Goal: Navigation & Orientation: Understand site structure

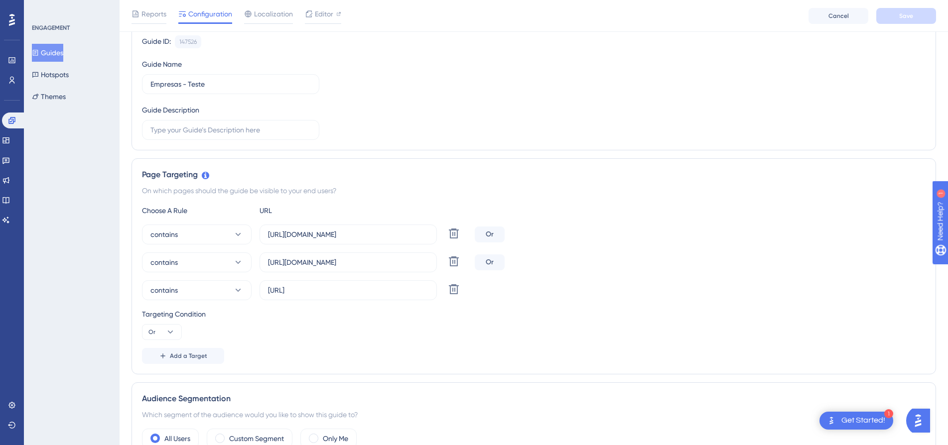
scroll to position [50, 0]
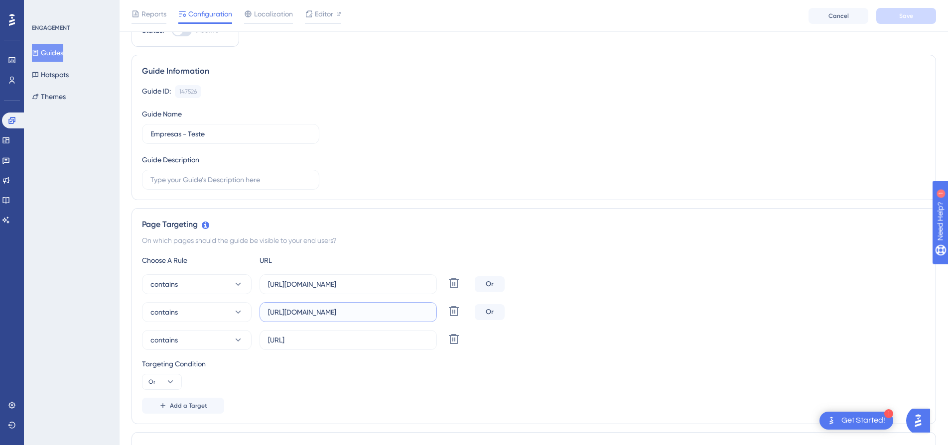
click at [416, 310] on input "[URL][DOMAIN_NAME]" at bounding box center [348, 312] width 160 height 11
click at [433, 317] on label "[URL][DOMAIN_NAME]" at bounding box center [348, 312] width 177 height 20
click at [428, 317] on input "[URL][DOMAIN_NAME]" at bounding box center [348, 312] width 160 height 11
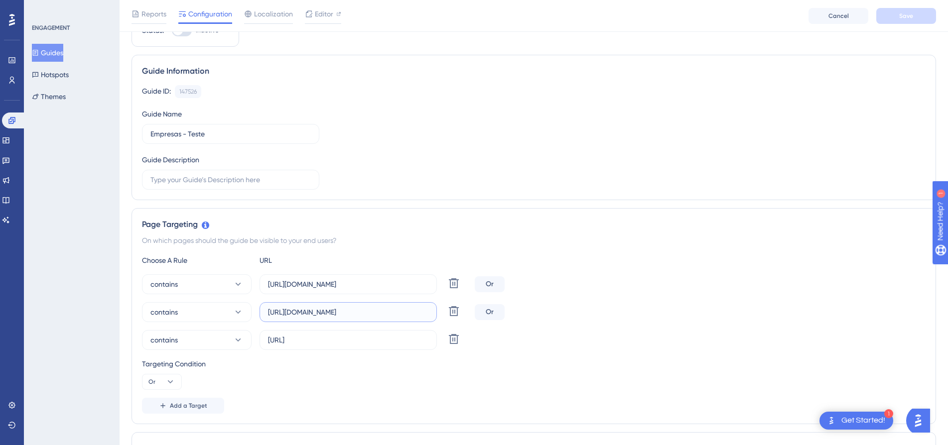
click at [425, 311] on input "[URL][DOMAIN_NAME]" at bounding box center [348, 312] width 160 height 11
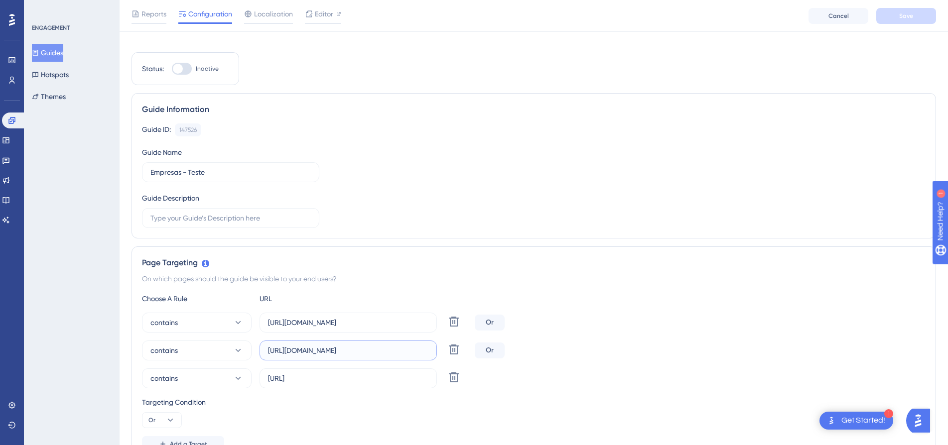
scroll to position [0, 0]
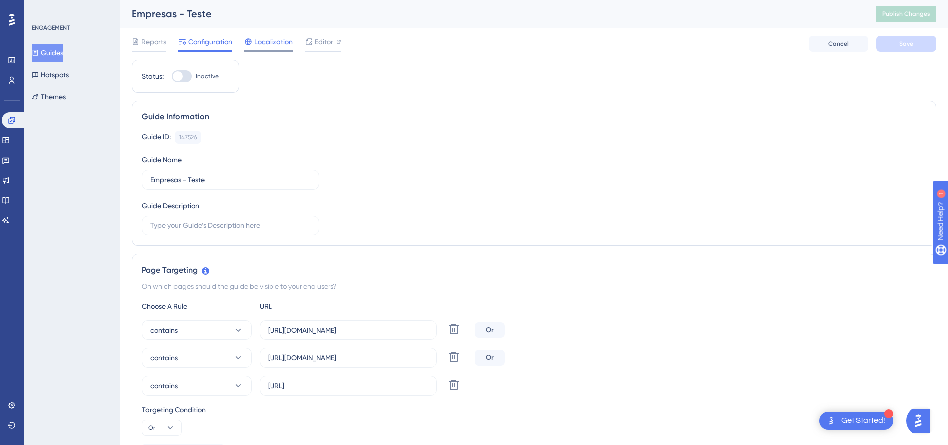
click at [275, 46] on span "Localization" at bounding box center [273, 42] width 39 height 12
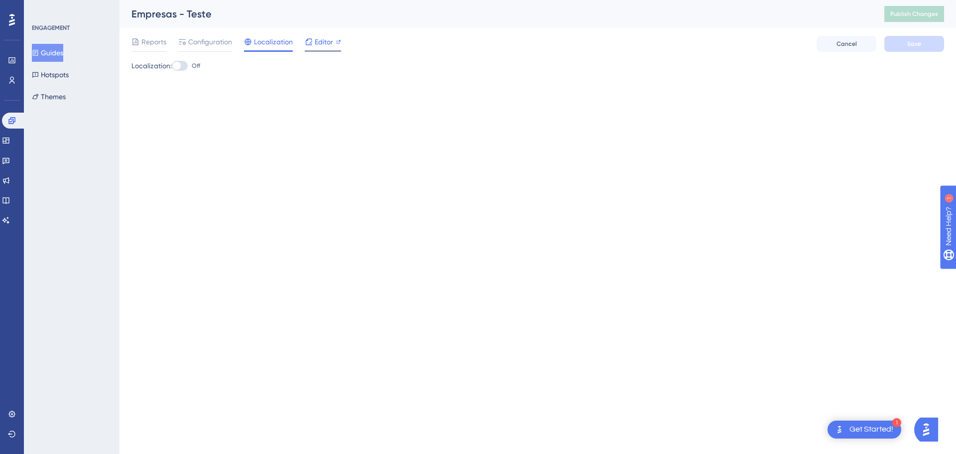
click at [322, 45] on span "Editor" at bounding box center [324, 42] width 18 height 12
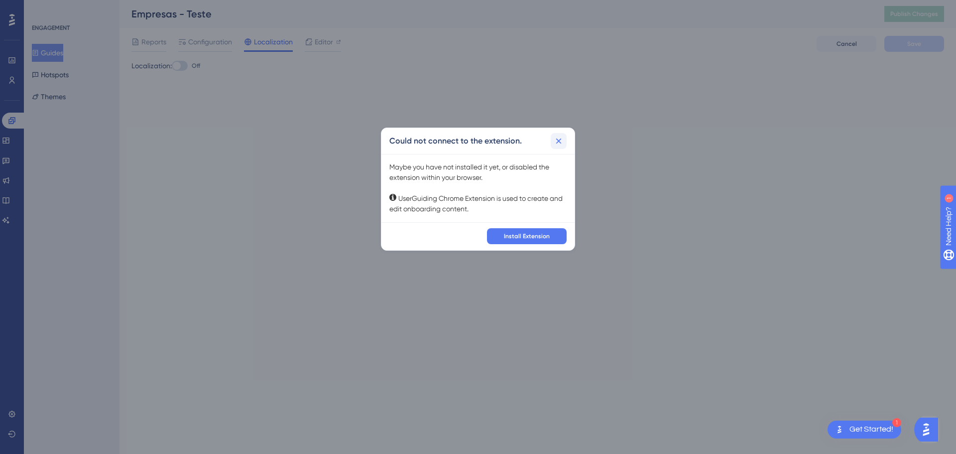
click at [561, 140] on icon at bounding box center [559, 141] width 10 height 10
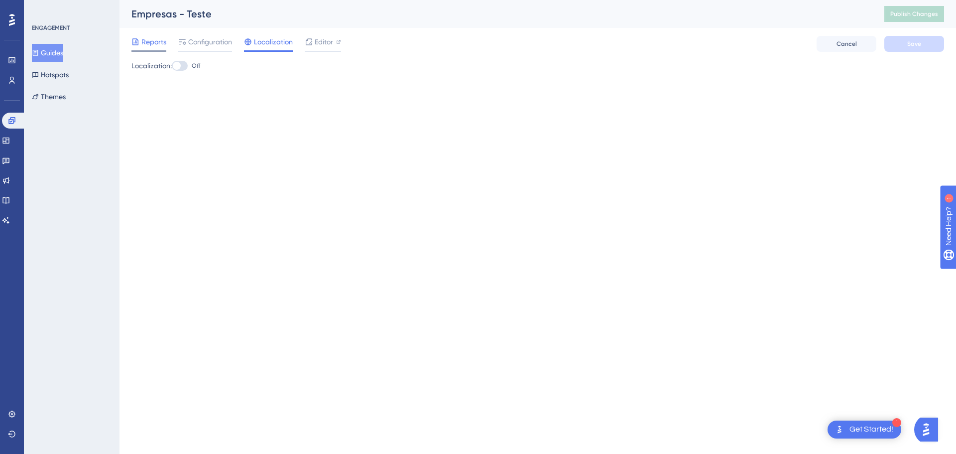
click at [160, 42] on span "Reports" at bounding box center [153, 42] width 25 height 12
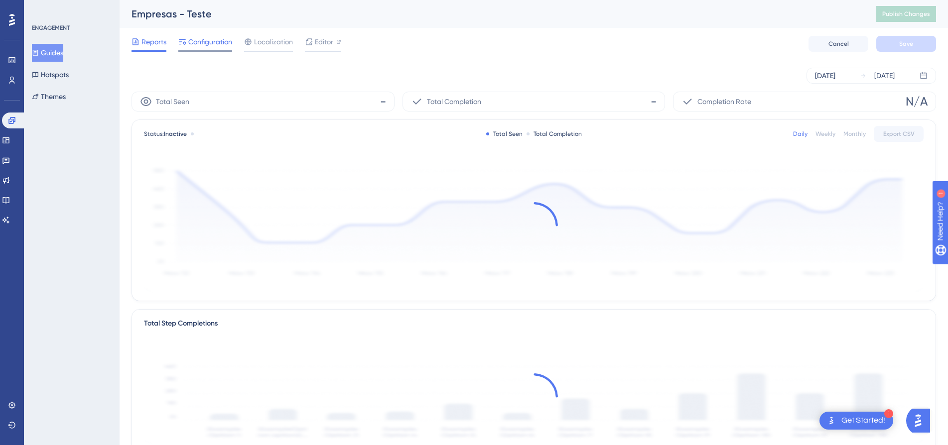
click at [195, 38] on span "Configuration" at bounding box center [210, 42] width 44 height 12
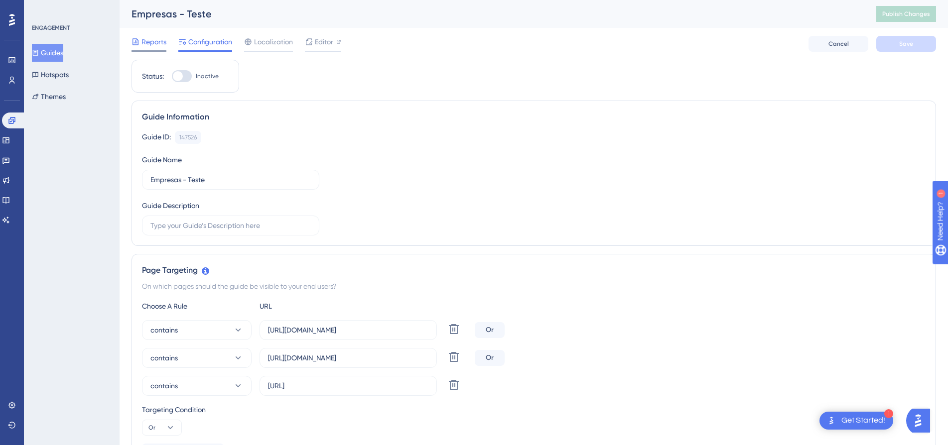
click at [145, 45] on span "Reports" at bounding box center [153, 42] width 25 height 12
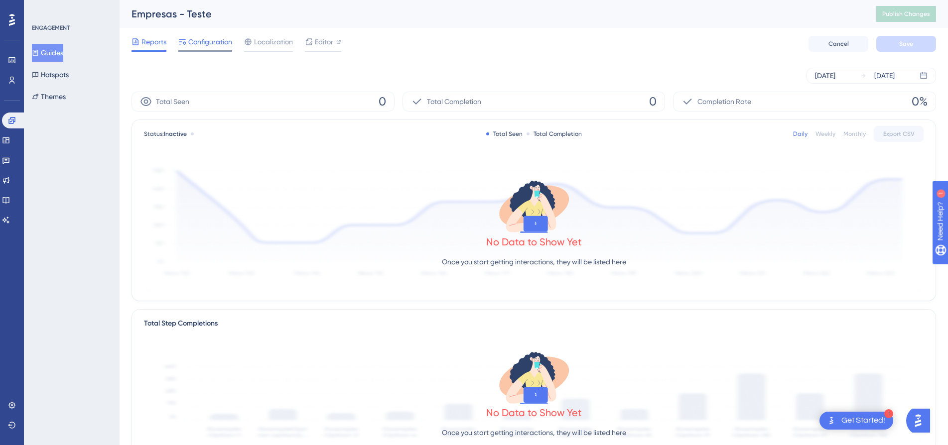
click at [218, 40] on span "Configuration" at bounding box center [210, 42] width 44 height 12
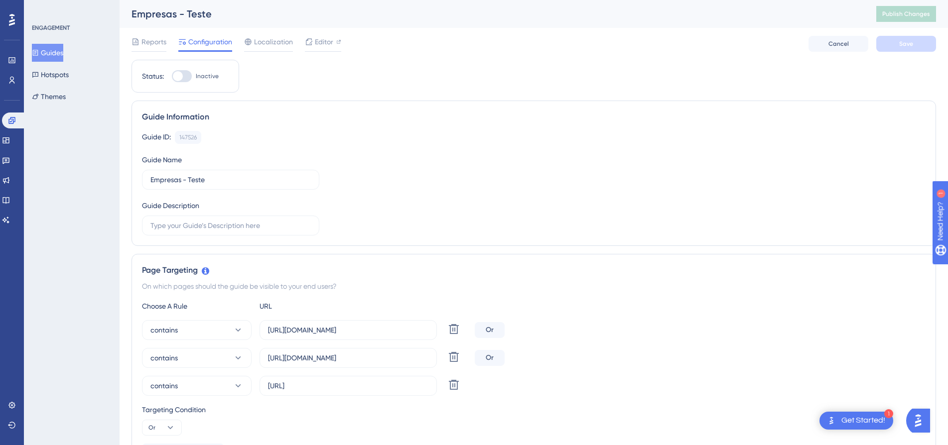
click at [61, 54] on button "Guides" at bounding box center [47, 53] width 31 height 18
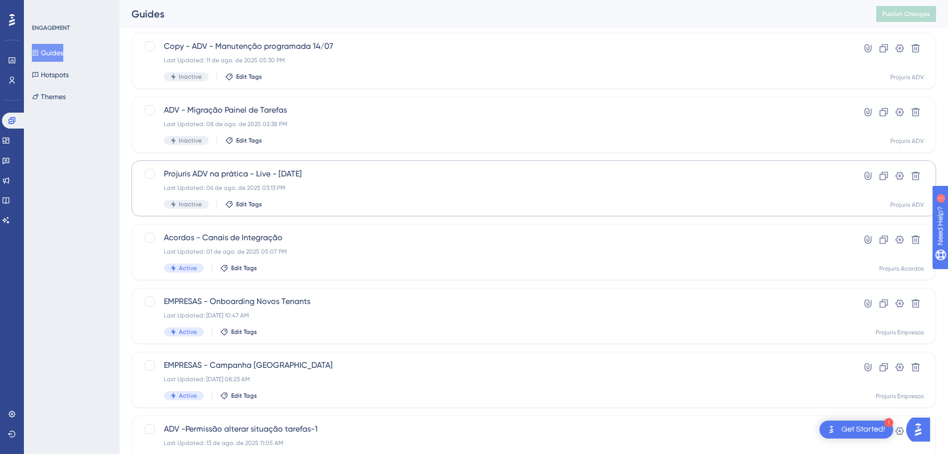
scroll to position [249, 0]
